Goal: Unclear

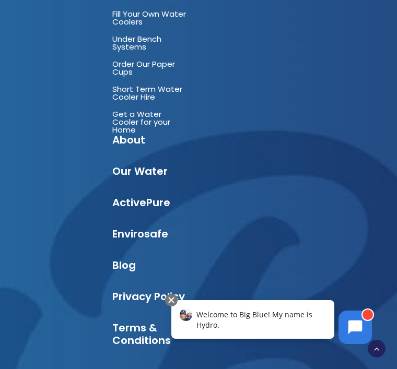
scroll to position [2354, 0]
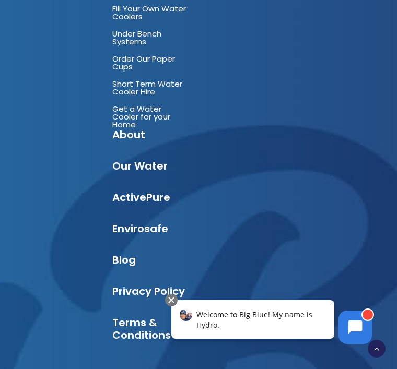
click at [172, 295] on div at bounding box center [171, 300] width 13 height 13
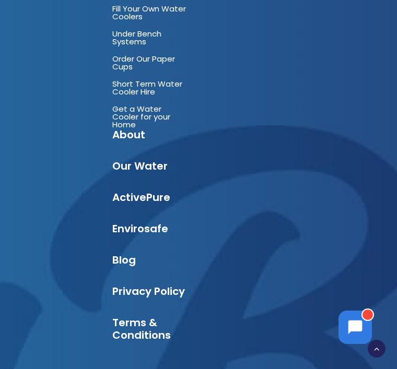
click at [359, 316] on button at bounding box center [355, 327] width 33 height 33
click at [381, 349] on div "[DATE] 12:35 PM" at bounding box center [278, 349] width 205 height 0
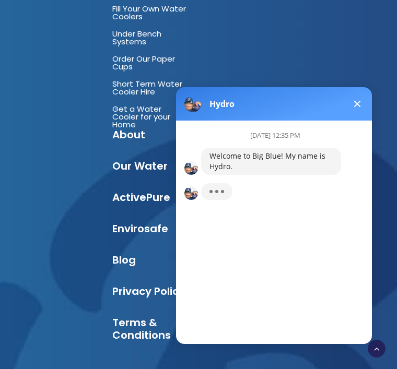
click at [218, 186] on div at bounding box center [216, 191] width 31 height 17
click at [357, 98] on button at bounding box center [357, 104] width 13 height 13
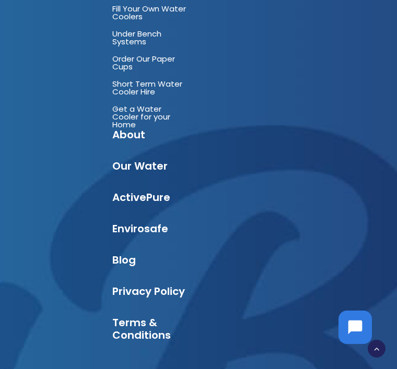
click at [378, 324] on body "Hydro [DATE] 12:35 PM Welcome to Big Blue! My name is Hydro. Welcome to Big Blu…" at bounding box center [355, 328] width 46 height 46
click at [372, 336] on button at bounding box center [355, 327] width 33 height 33
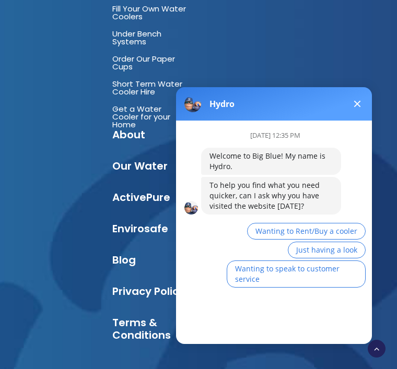
click at [376, 341] on body "Hydro [DATE] 12:35 PM Welcome to Big Blue! My name is Hydro. To help you find w…" at bounding box center [274, 214] width 209 height 274
click at [363, 96] on div "Hydro" at bounding box center [274, 103] width 196 height 33
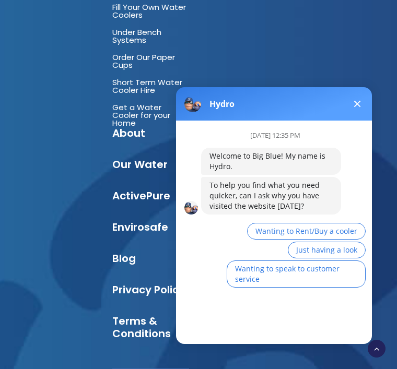
scroll to position [2356, 0]
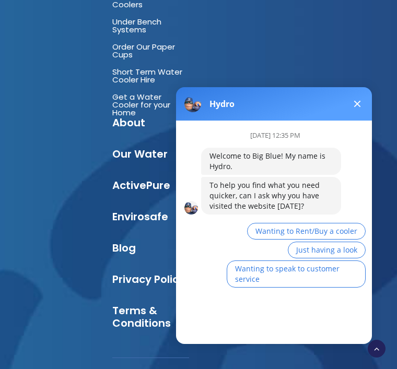
click at [365, 124] on div "[DATE] 12:35 PM Welcome to Big Blue! My name is Hydro. To help you find what yo…" at bounding box center [286, 214] width 171 height 186
click at [356, 101] on button at bounding box center [357, 104] width 13 height 13
